Goal: Transaction & Acquisition: Subscribe to service/newsletter

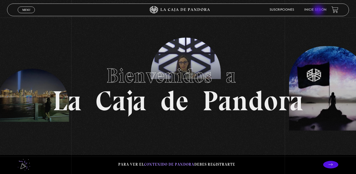
click at [319, 11] on link "Inicie sesión" at bounding box center [315, 9] width 22 height 3
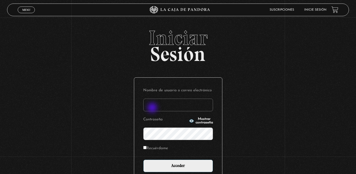
click at [153, 108] on input "Nombre de usuario o correo electrónico" at bounding box center [178, 105] width 70 height 13
type input "fdemezerville@gmail.com"
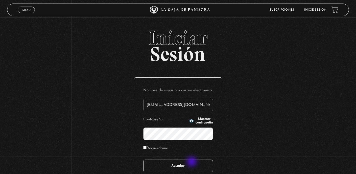
click at [192, 164] on input "Acceder" at bounding box center [178, 166] width 70 height 13
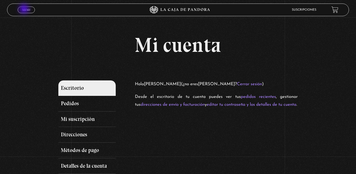
click at [26, 9] on span "Menu" at bounding box center [26, 9] width 8 height 3
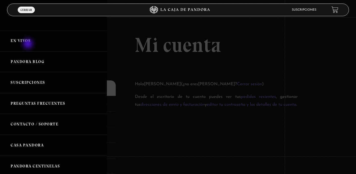
click at [28, 43] on link "En vivos" at bounding box center [53, 40] width 107 height 21
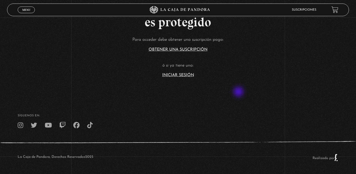
scroll to position [122, 0]
click at [192, 75] on link "Iniciar Sesión" at bounding box center [178, 75] width 32 height 4
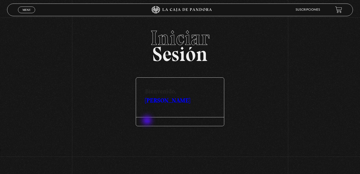
click at [148, 121] on link "Salir" at bounding box center [147, 121] width 5 height 3
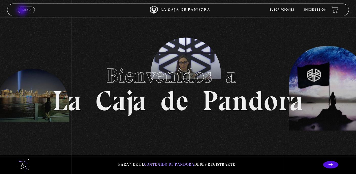
click at [23, 11] on span "Menu" at bounding box center [26, 9] width 8 height 3
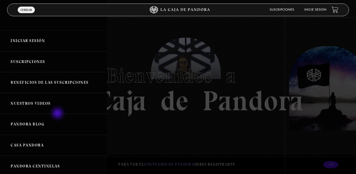
scroll to position [84, 0]
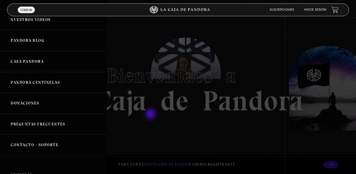
click at [187, 113] on div at bounding box center [178, 87] width 356 height 174
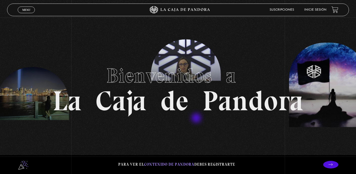
scroll to position [43, 0]
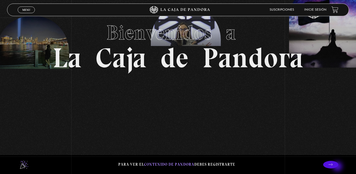
click at [338, 167] on p at bounding box center [330, 165] width 15 height 8
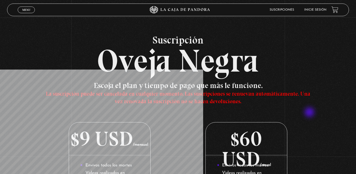
scroll to position [1, 0]
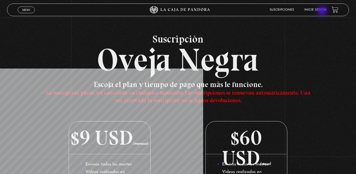
click at [323, 12] on li "Inicie sesión" at bounding box center [315, 10] width 22 height 8
click at [313, 9] on link "Inicie sesión" at bounding box center [315, 9] width 22 height 3
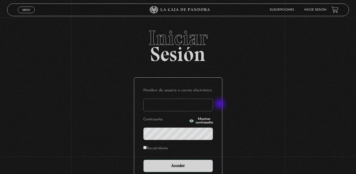
type input "[EMAIL_ADDRESS][DOMAIN_NAME]"
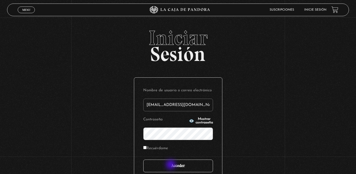
click at [171, 165] on input "Acceder" at bounding box center [178, 166] width 70 height 13
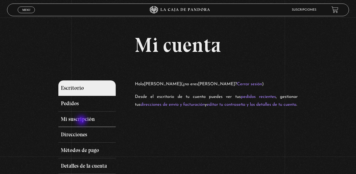
click at [82, 120] on link "Mi suscripción" at bounding box center [86, 119] width 57 height 16
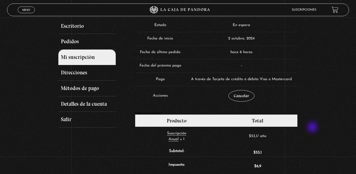
scroll to position [61, 0]
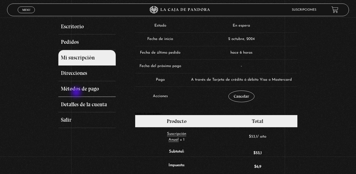
click at [77, 93] on link "Métodos de pago" at bounding box center [86, 89] width 57 height 16
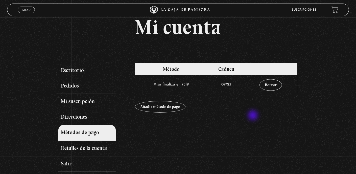
scroll to position [29, 0]
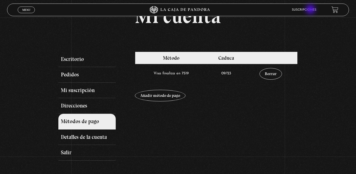
click at [311, 10] on link "Suscripciones" at bounding box center [304, 9] width 25 height 3
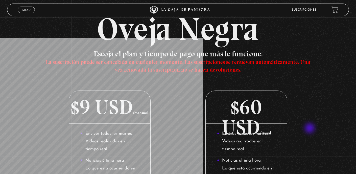
scroll to position [32, 0]
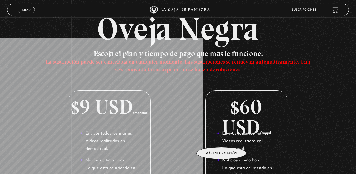
click at [222, 140] on li "Envivos todos los martes Videos realizados en tiempo real." at bounding box center [246, 141] width 59 height 23
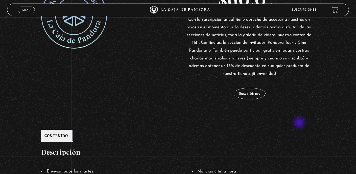
scroll to position [171, 0]
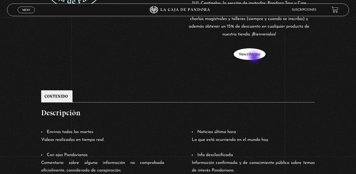
click at [255, 57] on button "Suscribirme" at bounding box center [250, 54] width 32 height 12
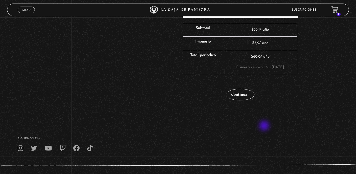
scroll to position [151, 0]
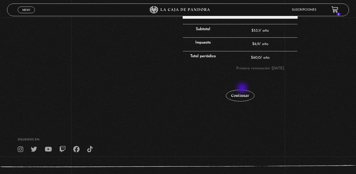
click at [242, 88] on div "Continuar" at bounding box center [240, 92] width 115 height 31
click at [245, 96] on link "Continuar" at bounding box center [240, 96] width 29 height 12
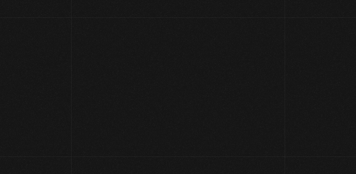
select select "CR-SJ"
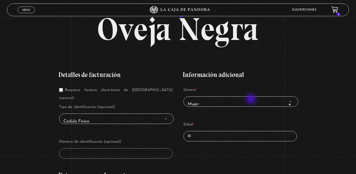
scroll to position [57, 0]
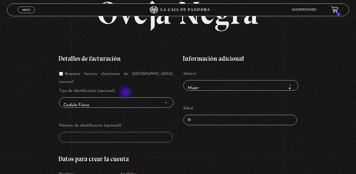
click at [126, 100] on span "Cedula Fisica" at bounding box center [116, 105] width 110 height 11
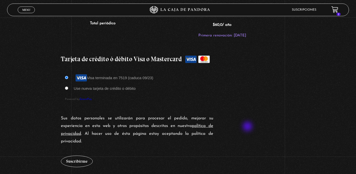
scroll to position [443, 0]
click at [76, 155] on button "Suscribirme" at bounding box center [77, 161] width 32 height 12
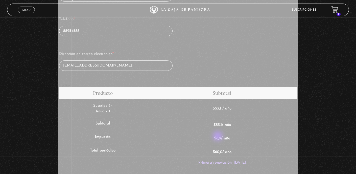
scroll to position [316, 0]
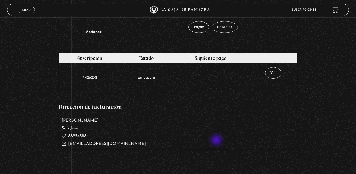
scroll to position [218, 0]
click at [276, 76] on link "Ver" at bounding box center [273, 73] width 16 height 12
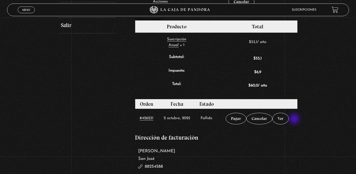
scroll to position [219, 0]
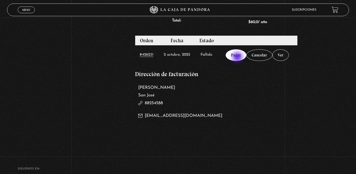
click at [238, 58] on link "Pagar" at bounding box center [236, 55] width 21 height 12
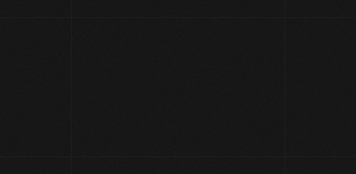
select select "CR-SJ"
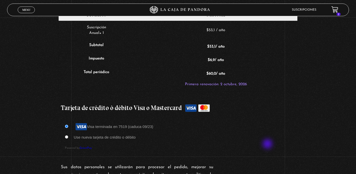
scroll to position [402, 0]
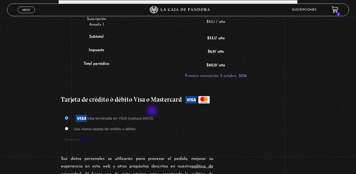
click at [153, 116] on label "Visa terminada en 7519 (caduca 09/23)" at bounding box center [114, 118] width 80 height 4
click at [68, 116] on input "Visa terminada en 7519 (caduca 09/23)" at bounding box center [66, 117] width 3 height 3
click at [98, 116] on label "Visa terminada en 7519 (caduca 09/23)" at bounding box center [114, 118] width 80 height 4
click at [68, 116] on input "Visa terminada en 7519 (caduca 09/23)" at bounding box center [66, 117] width 3 height 3
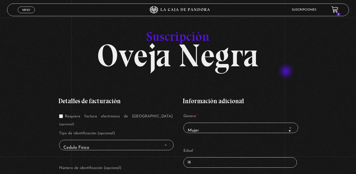
scroll to position [0, 0]
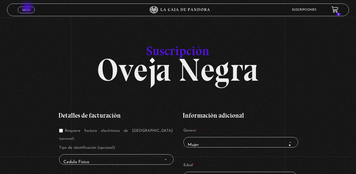
click at [28, 8] on span "Menu" at bounding box center [26, 9] width 8 height 3
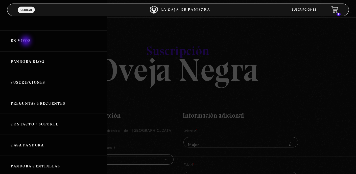
click at [27, 41] on link "En vivos" at bounding box center [53, 40] width 107 height 21
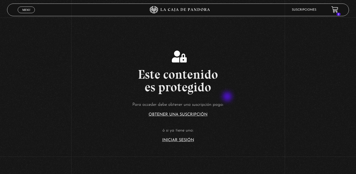
scroll to position [100, 0]
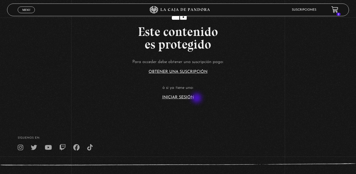
click at [190, 99] on link "Iniciar Sesión" at bounding box center [178, 97] width 32 height 4
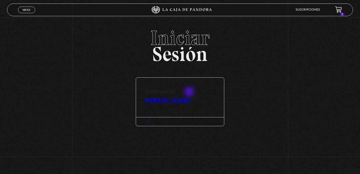
click at [190, 97] on link "[PERSON_NAME]" at bounding box center [167, 100] width 45 height 7
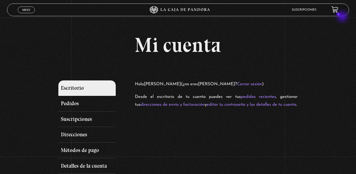
click at [341, 16] on span "1" at bounding box center [339, 14] width 4 height 3
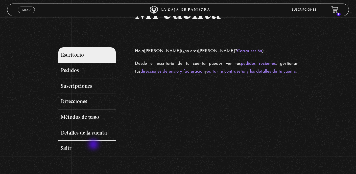
scroll to position [55, 0]
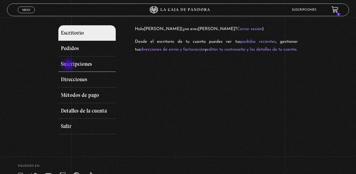
click at [69, 65] on link "Suscripciones" at bounding box center [86, 64] width 57 height 16
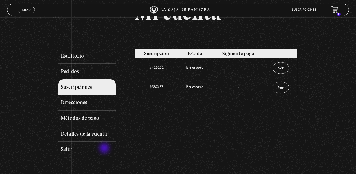
scroll to position [37, 0]
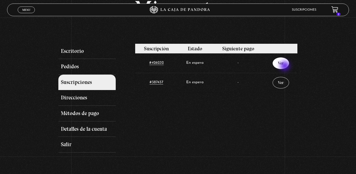
click at [285, 66] on link "Ver" at bounding box center [281, 63] width 16 height 12
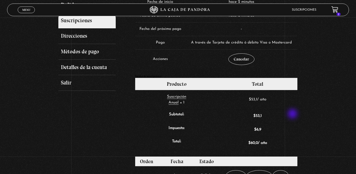
scroll to position [159, 0]
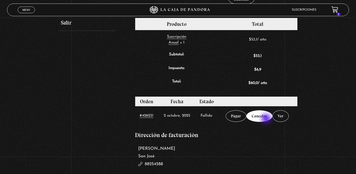
click at [267, 119] on link "Cancelar" at bounding box center [259, 116] width 26 height 12
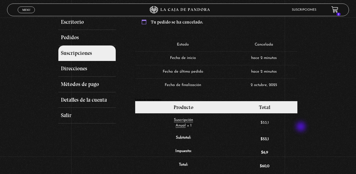
scroll to position [154, 0]
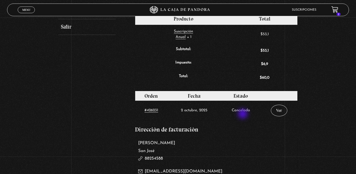
click at [243, 114] on td "Cancelado" at bounding box center [241, 110] width 40 height 19
click at [249, 111] on td "Cancelado" at bounding box center [241, 110] width 40 height 19
click at [247, 111] on td "Cancelado" at bounding box center [241, 110] width 40 height 19
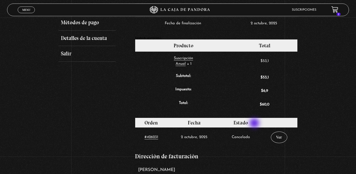
scroll to position [34, 0]
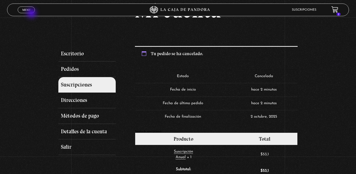
click at [26, 8] on span "Menu" at bounding box center [26, 9] width 8 height 3
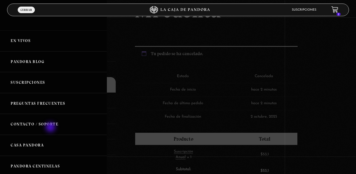
scroll to position [34, 0]
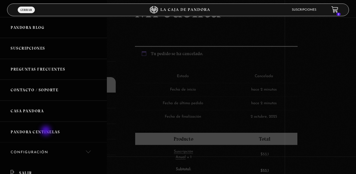
click at [47, 131] on link "Pandora Centinelas" at bounding box center [53, 132] width 107 height 21
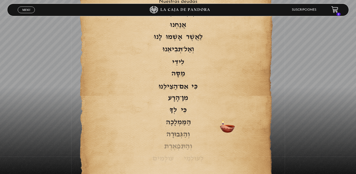
scroll to position [918, 0]
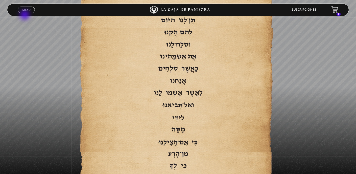
click at [25, 15] on div "Menu Cerrar" at bounding box center [71, 10] width 107 height 12
click at [25, 13] on span "Cerrar" at bounding box center [26, 15] width 12 height 4
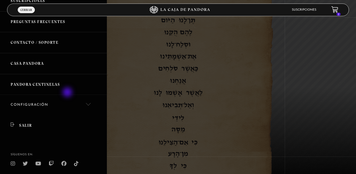
scroll to position [98, 0]
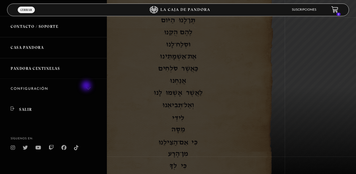
click at [87, 86] on link "Configuración" at bounding box center [53, 89] width 107 height 20
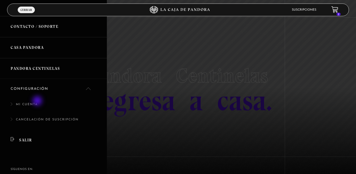
click at [38, 101] on link "Mi cuenta" at bounding box center [53, 106] width 107 height 15
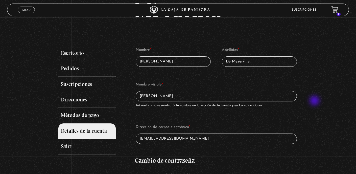
scroll to position [16, 0]
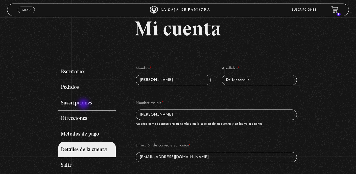
click at [84, 104] on link "Suscripciones" at bounding box center [86, 103] width 57 height 16
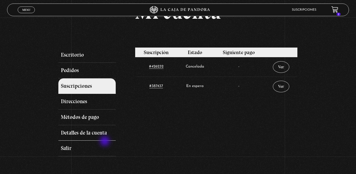
scroll to position [33, 0]
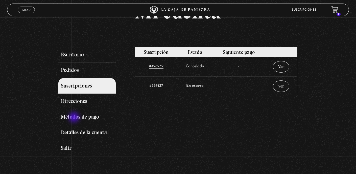
click at [75, 118] on link "Métodos de pago" at bounding box center [86, 117] width 57 height 16
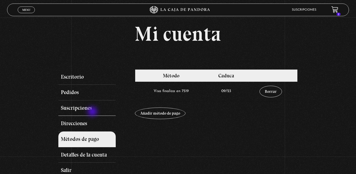
scroll to position [36, 0]
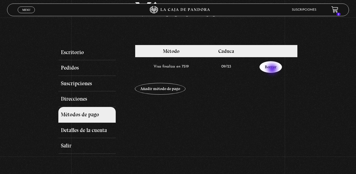
click at [274, 69] on link "Borrar" at bounding box center [271, 67] width 23 height 12
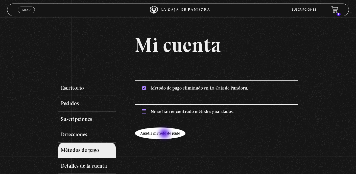
click at [165, 134] on link "Añadir método de pago" at bounding box center [160, 133] width 51 height 12
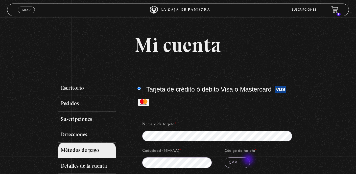
click at [241, 159] on input "Código de tarjeta *" at bounding box center [237, 162] width 25 height 11
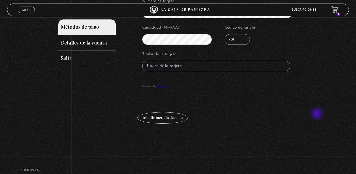
scroll to position [122, 0]
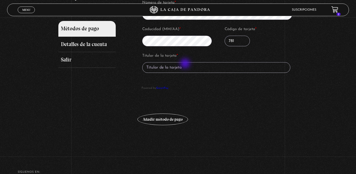
type input "781"
click at [186, 69] on input "Titular de la tarjeta *" at bounding box center [216, 67] width 148 height 11
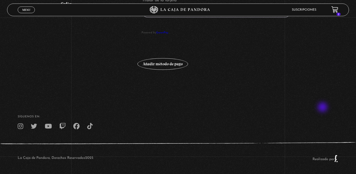
scroll to position [178, 0]
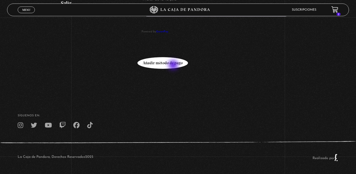
type input "Fabiola de Mezerville"
click at [173, 66] on button "Añadir método de pago" at bounding box center [163, 63] width 51 height 12
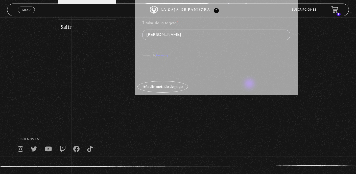
scroll to position [108, 0]
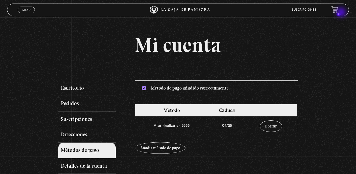
click at [341, 13] on span "1" at bounding box center [339, 14] width 4 height 3
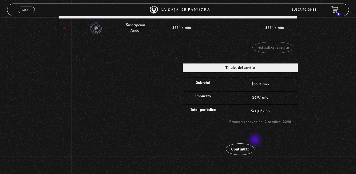
scroll to position [78, 0]
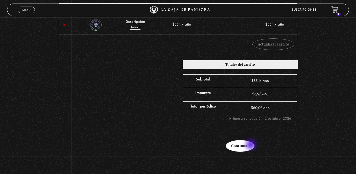
click at [252, 145] on link "Continuar" at bounding box center [240, 146] width 29 height 12
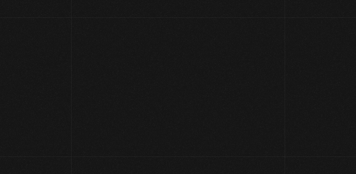
select select "CR-SJ"
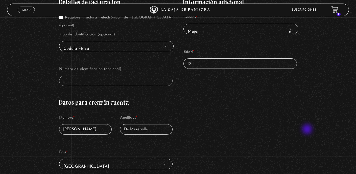
scroll to position [115, 0]
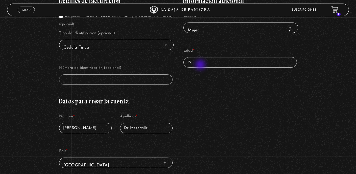
click at [201, 65] on input "18" at bounding box center [240, 62] width 113 height 10
type input "1"
type input "45"
click at [233, 96] on div "Detalles de facturación Requiere factura electrónica de Costa Rica (opcional) T…" at bounding box center [177, 137] width 239 height 295
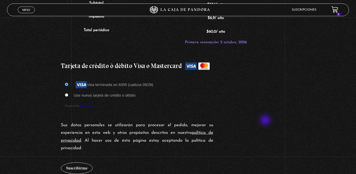
scroll to position [508, 0]
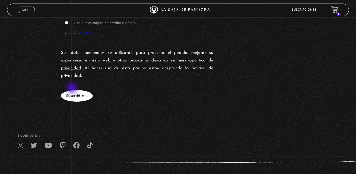
click at [73, 90] on button "Suscribirme" at bounding box center [77, 96] width 32 height 12
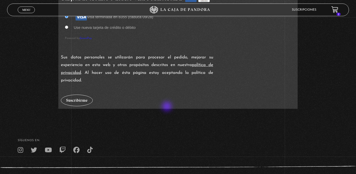
scroll to position [494, 0]
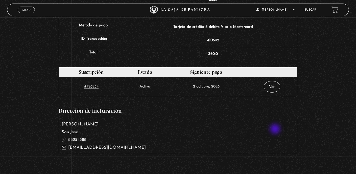
scroll to position [248, 0]
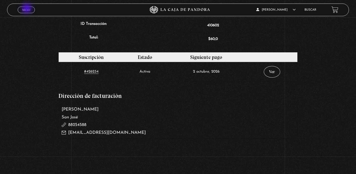
click at [27, 9] on span "Menu" at bounding box center [26, 9] width 8 height 3
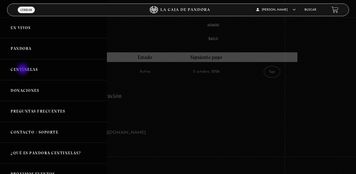
click at [23, 70] on link "Centinelas" at bounding box center [53, 69] width 107 height 21
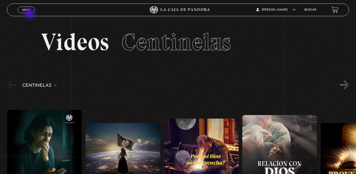
click at [29, 12] on link "Menu Cerrar" at bounding box center [26, 10] width 17 height 7
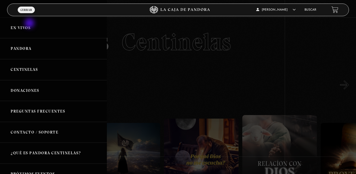
click at [30, 24] on link "En vivos" at bounding box center [53, 27] width 107 height 21
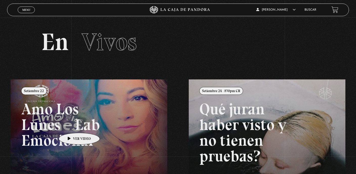
click at [71, 125] on link at bounding box center [189, 166] width 356 height 174
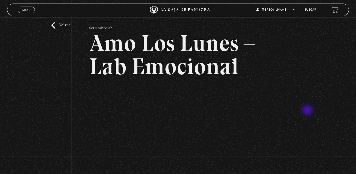
scroll to position [56, 0]
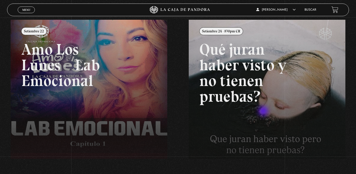
scroll to position [39, 0]
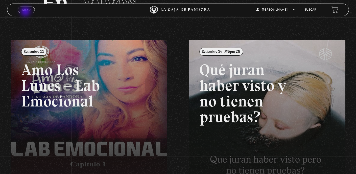
click at [26, 11] on span "Menu" at bounding box center [26, 9] width 8 height 3
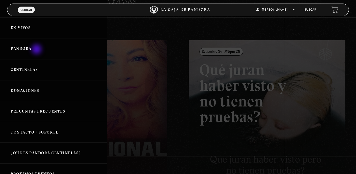
click at [37, 50] on link "Pandora" at bounding box center [53, 48] width 107 height 21
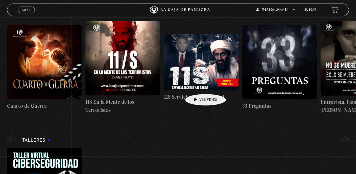
scroll to position [95, 0]
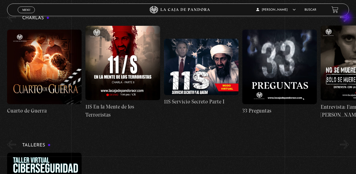
click at [348, 18] on button "»" at bounding box center [344, 17] width 9 height 9
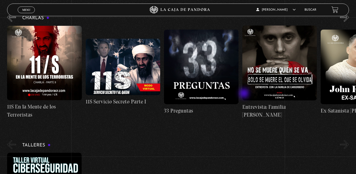
scroll to position [0, 78]
click at [316, 8] on li "Buscar" at bounding box center [311, 10] width 12 height 8
click at [315, 9] on link "Buscar" at bounding box center [311, 9] width 12 height 3
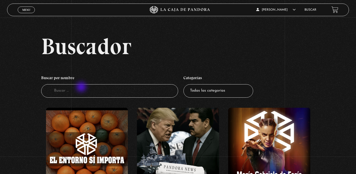
click at [82, 90] on input "Buscador" at bounding box center [109, 90] width 137 height 13
type input "ano los [DATE]"
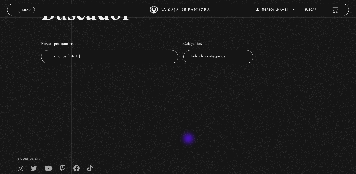
scroll to position [26, 0]
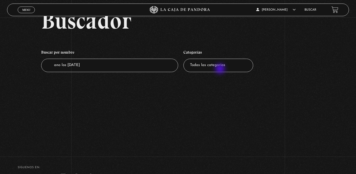
click at [221, 64] on select "Todas las categorías 11:11 Humanitario (1) Amo los Lunes (3) Análisis de series…" at bounding box center [219, 65] width 70 height 13
click at [26, 11] on span "Menu" at bounding box center [26, 9] width 8 height 3
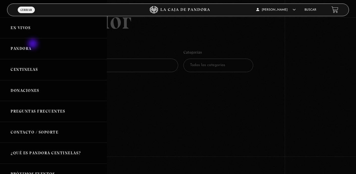
click at [33, 45] on link "Pandora" at bounding box center [53, 48] width 107 height 21
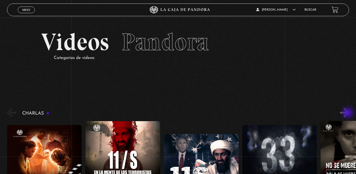
click at [349, 113] on button "»" at bounding box center [344, 112] width 9 height 9
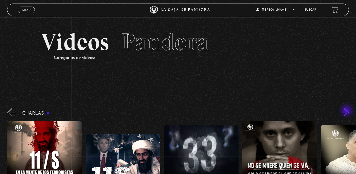
click at [347, 111] on button "»" at bounding box center [344, 112] width 9 height 9
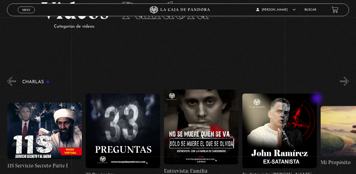
scroll to position [43, 0]
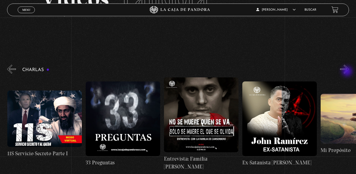
click at [349, 67] on button "»" at bounding box center [344, 69] width 9 height 9
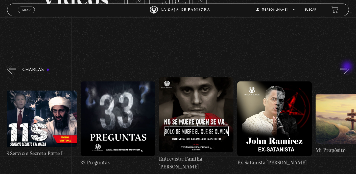
scroll to position [0, 196]
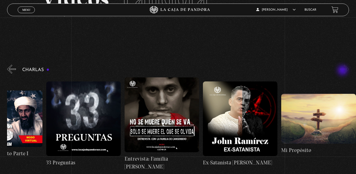
click at [343, 71] on div "Charlas Cuarto de Guerra 11S En la Mente de los Terroristas 11S Servicio Secret…" at bounding box center [181, 117] width 349 height 107
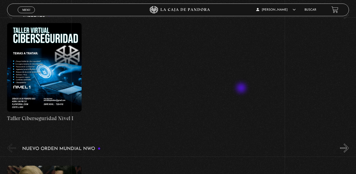
scroll to position [59, 0]
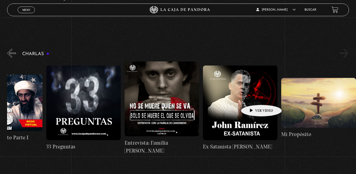
click at [254, 97] on figure at bounding box center [240, 102] width 75 height 75
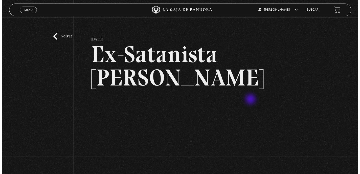
scroll to position [49, 0]
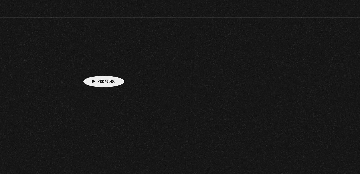
scroll to position [58, 0]
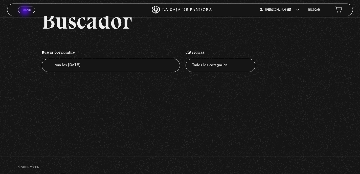
click at [26, 11] on span "Menu" at bounding box center [27, 9] width 8 height 3
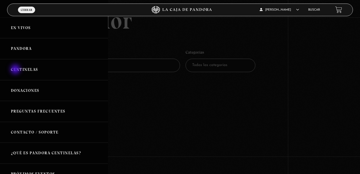
click at [16, 71] on link "Centinelas" at bounding box center [54, 69] width 108 height 21
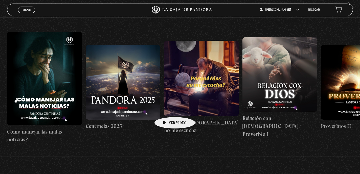
scroll to position [75, 0]
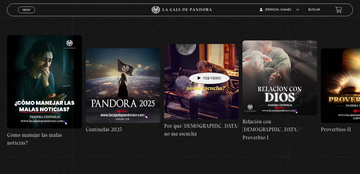
click at [201, 65] on figure at bounding box center [201, 81] width 75 height 75
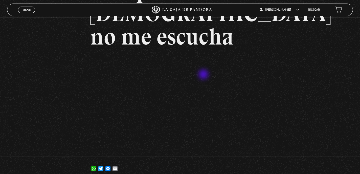
scroll to position [66, 0]
